Goal: Transaction & Acquisition: Purchase product/service

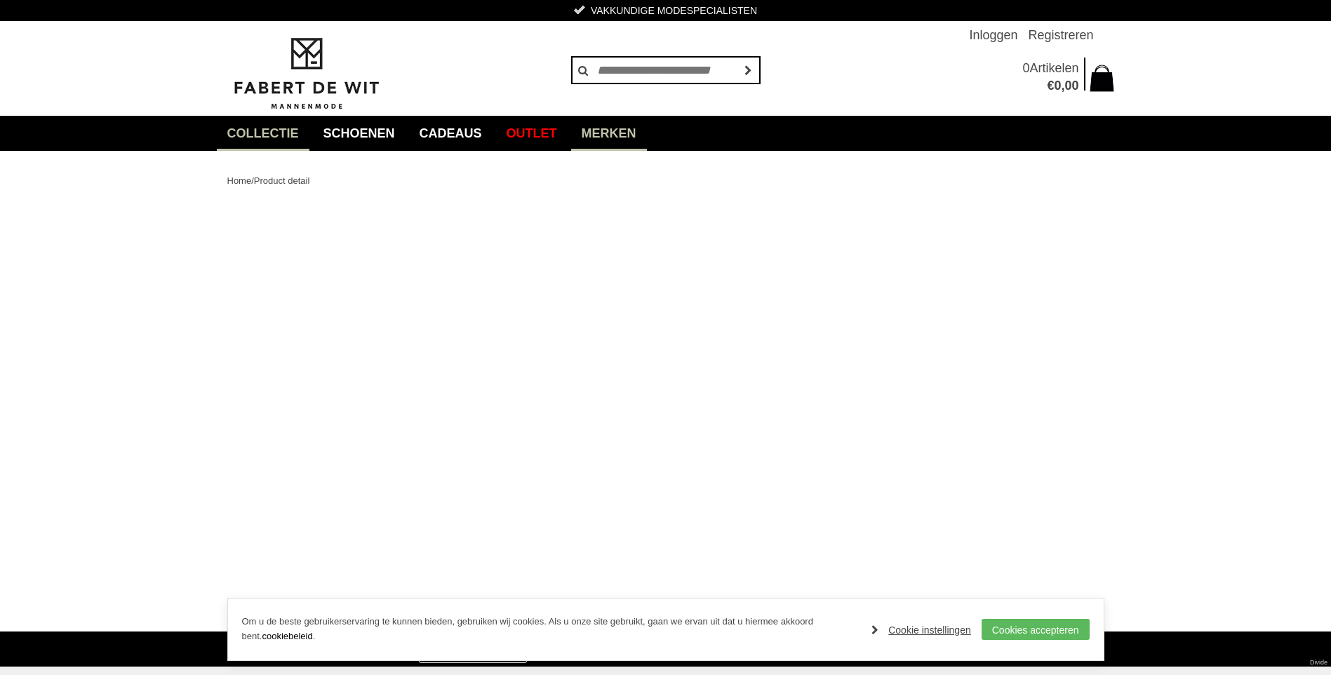
click at [608, 129] on link "Merken" at bounding box center [609, 133] width 76 height 35
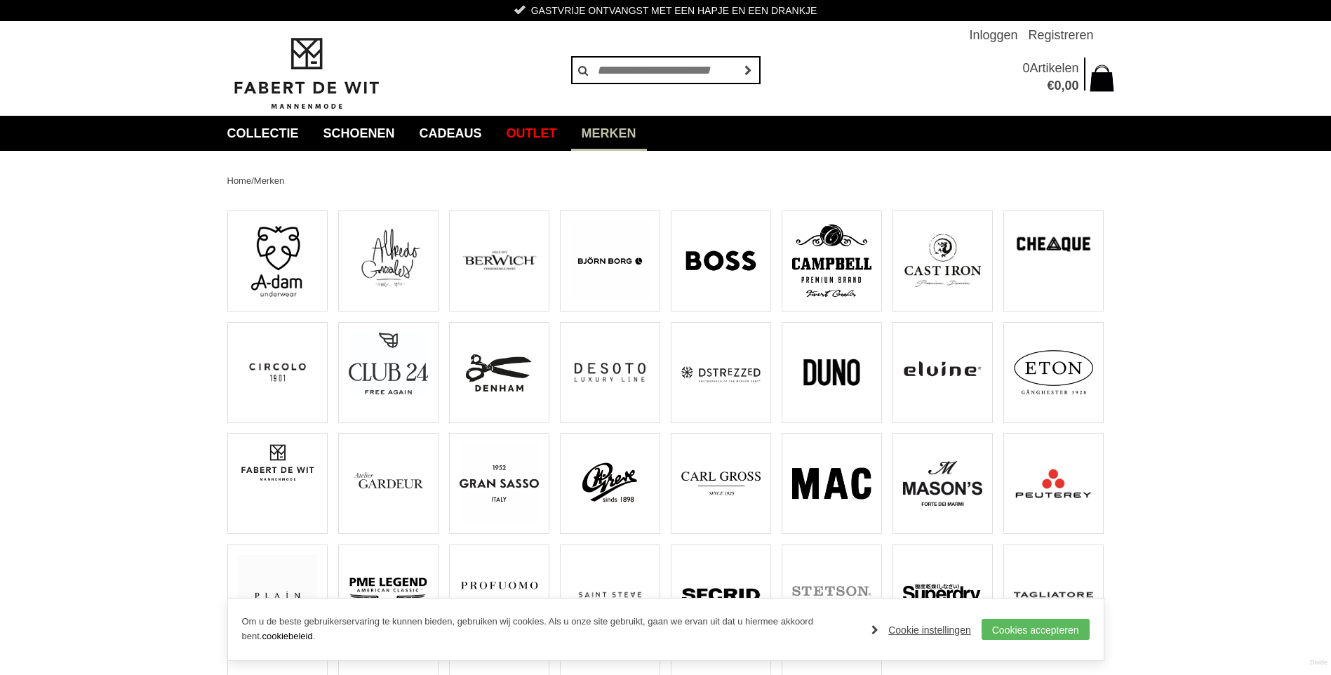
click at [495, 354] on img at bounding box center [498, 372] width 79 height 79
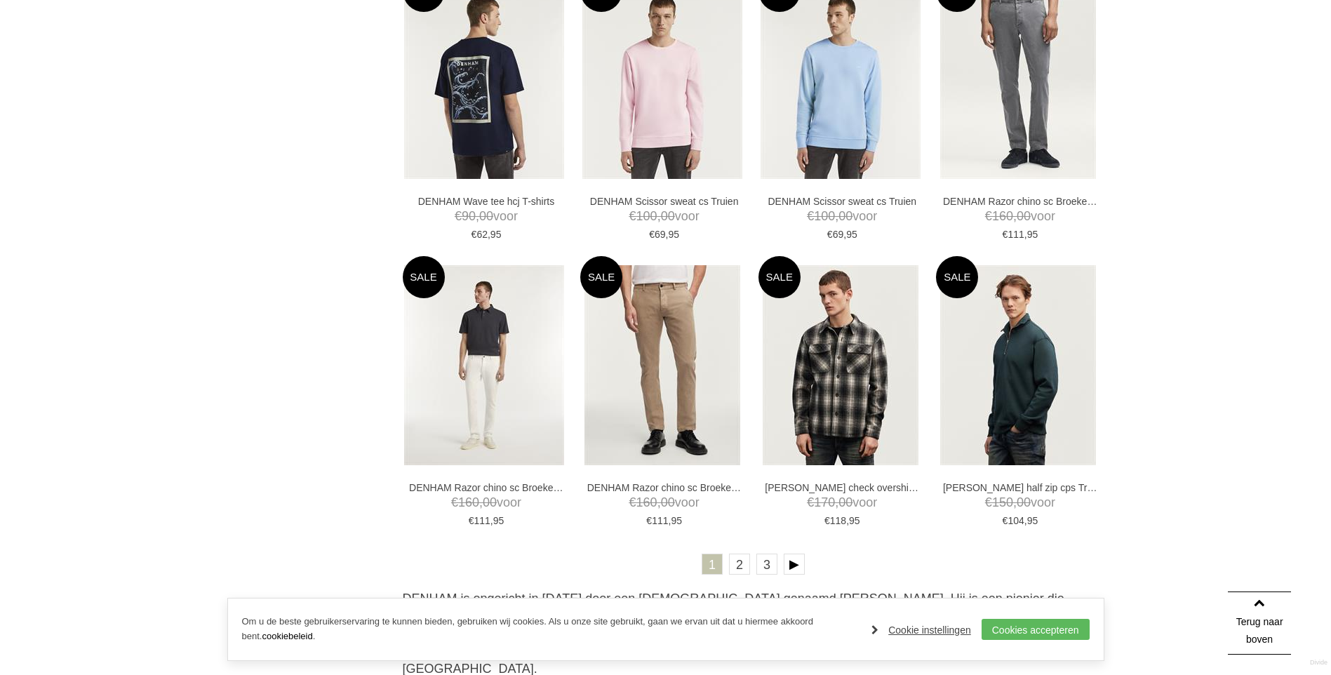
scroll to position [2596, 0]
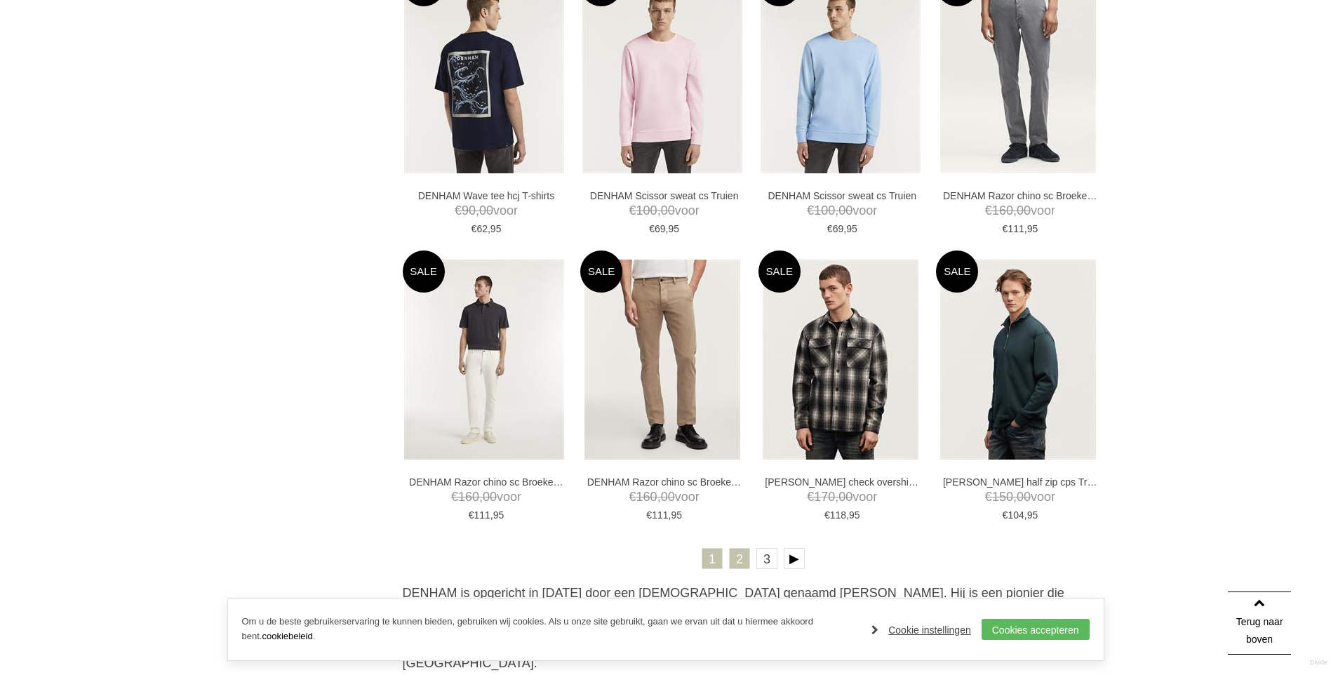
click at [741, 563] on link "2" at bounding box center [739, 558] width 21 height 21
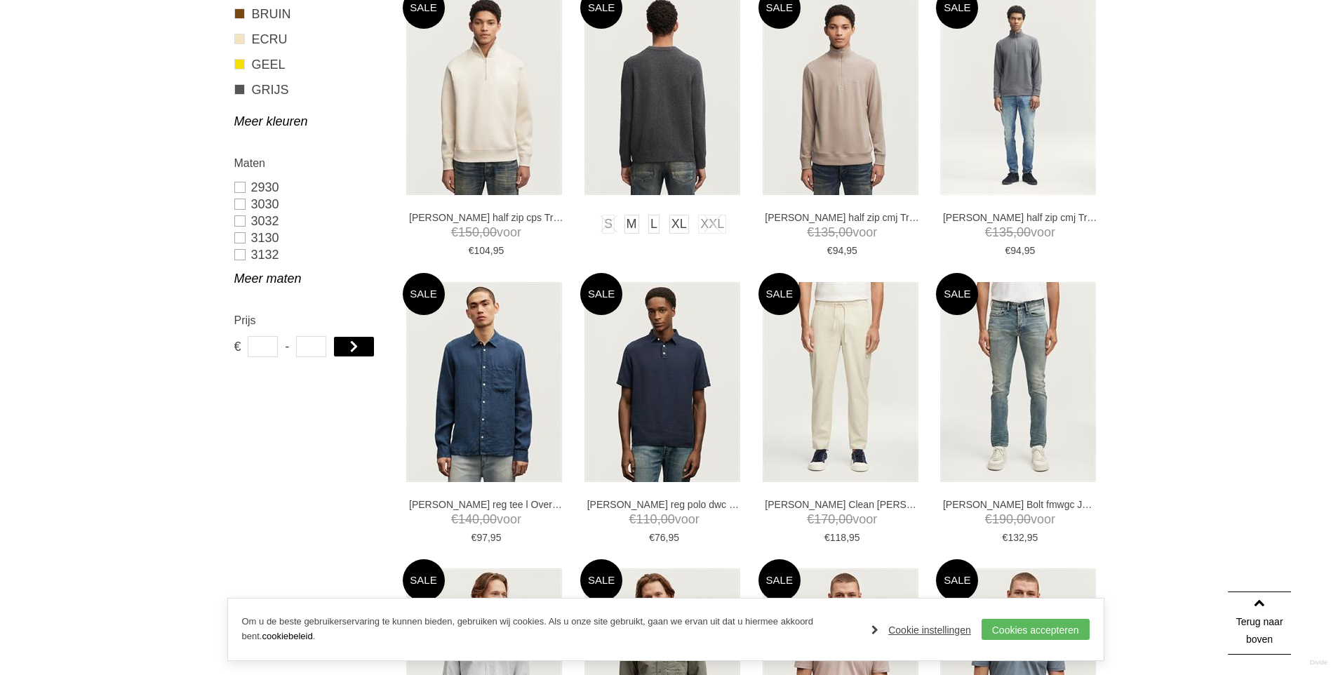
scroll to position [561, 0]
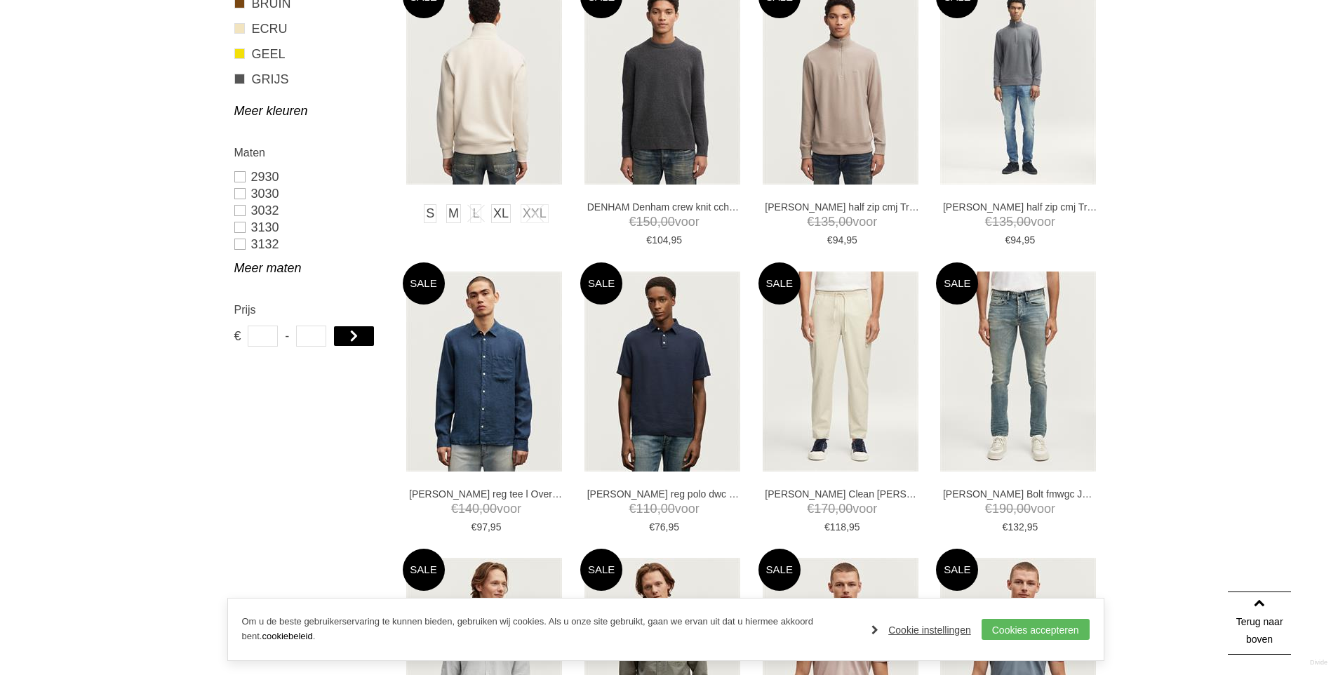
click at [507, 152] on img at bounding box center [484, 85] width 156 height 200
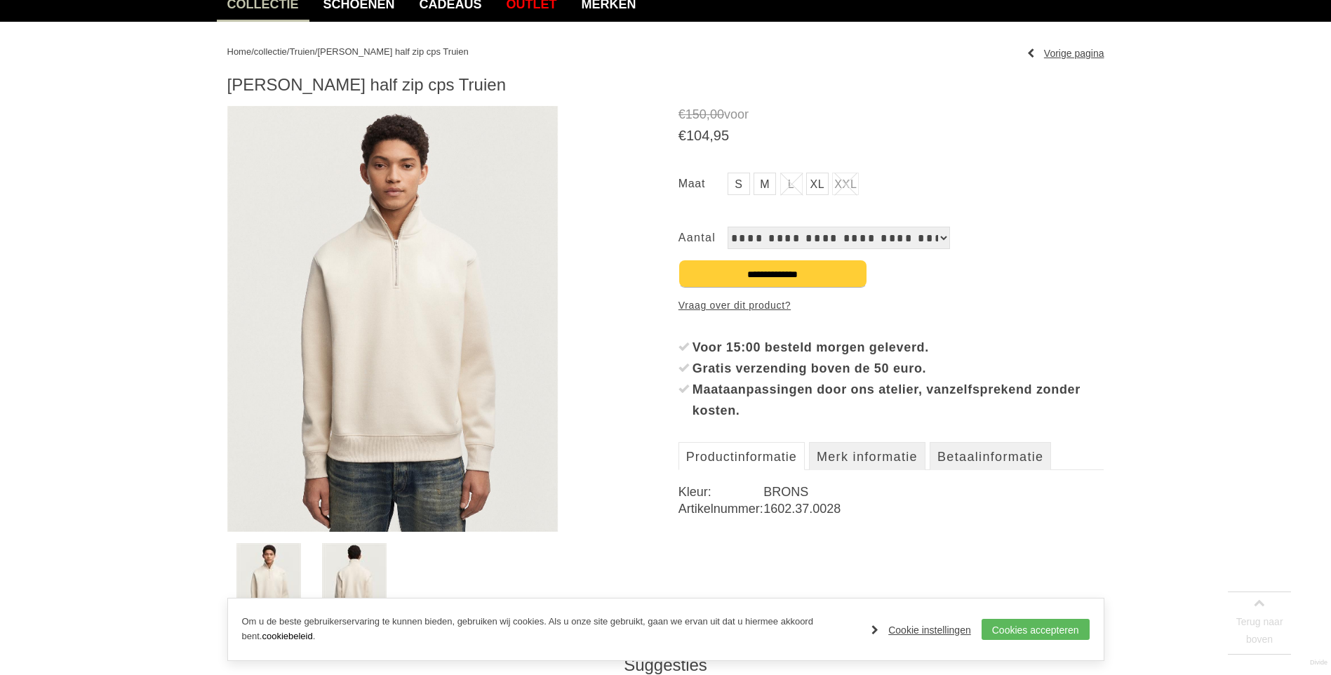
scroll to position [210, 0]
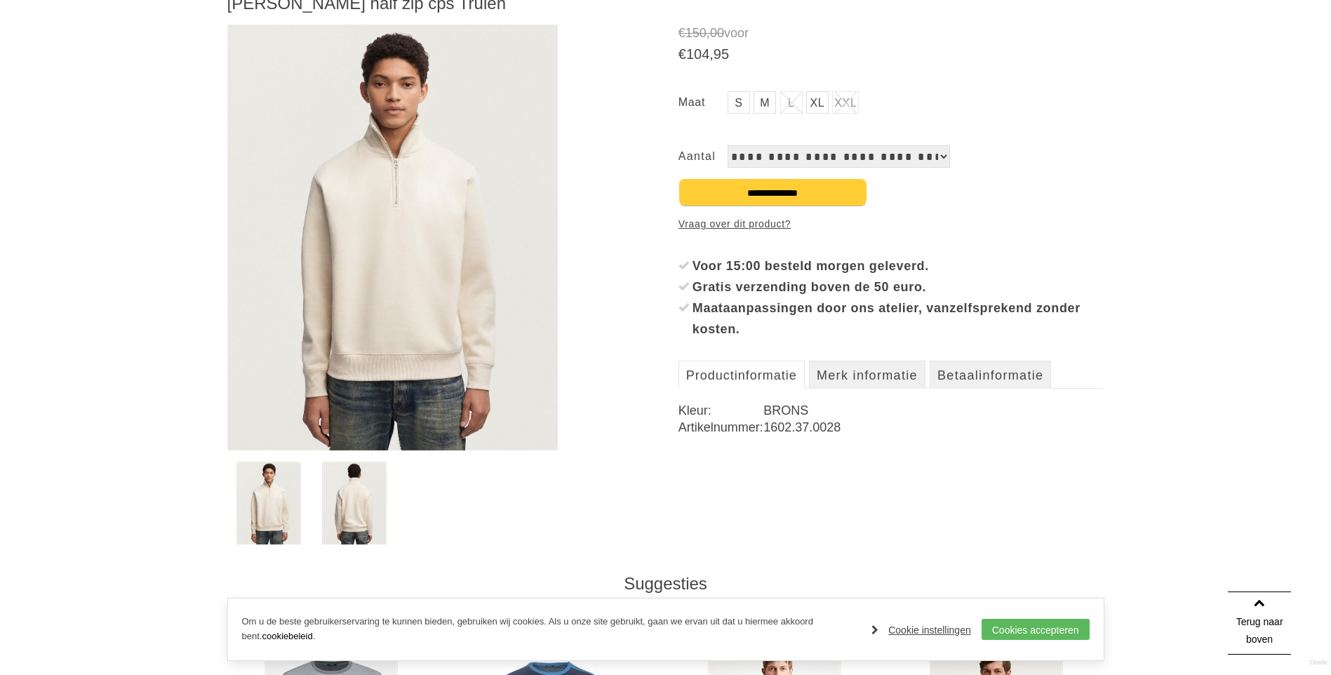
click at [355, 493] on img at bounding box center [354, 503] width 65 height 83
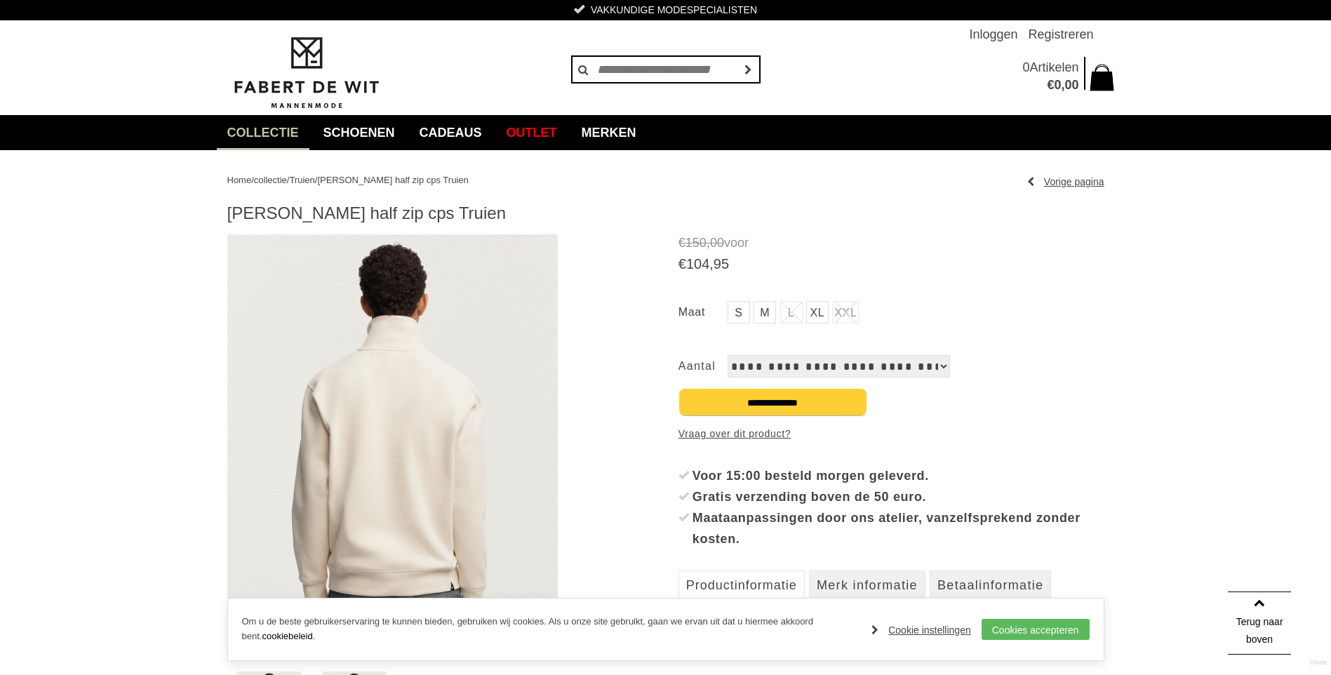
scroll to position [0, 0]
